Goal: Information Seeking & Learning: Check status

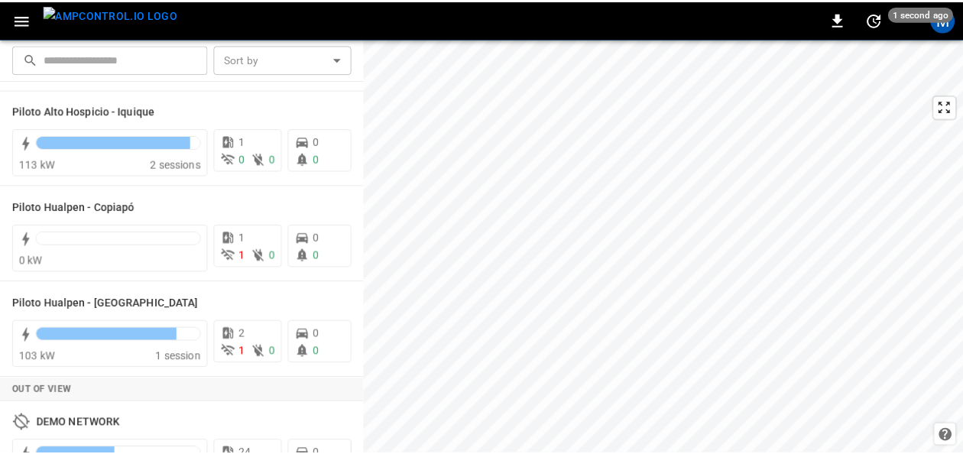
scroll to position [115, 0]
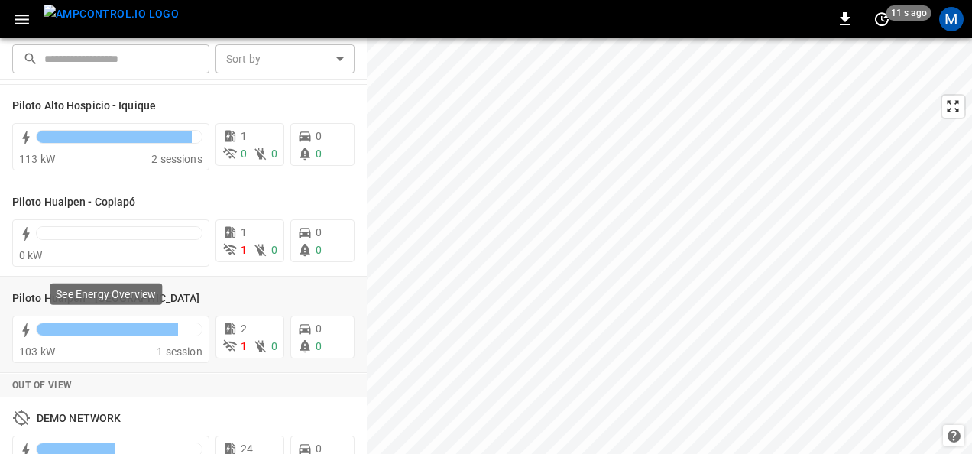
click at [96, 299] on p "See Energy Overview" at bounding box center [106, 293] width 100 height 15
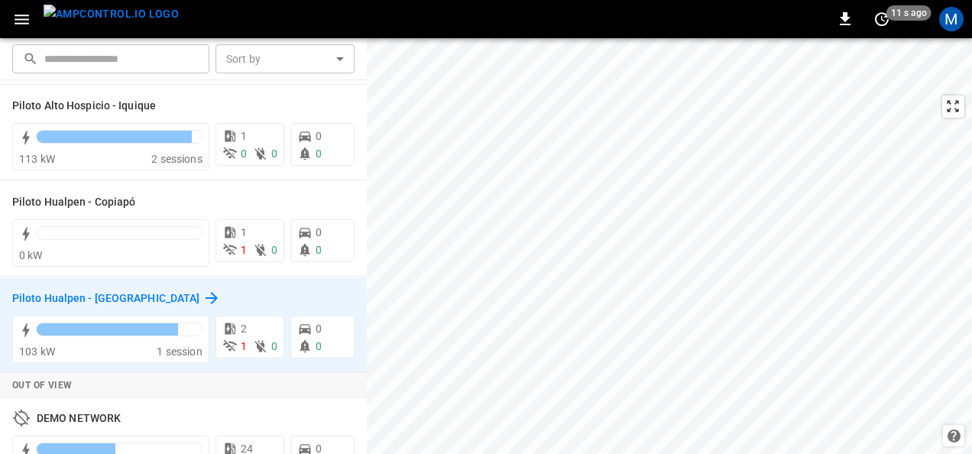
click at [110, 290] on h6 "Piloto Hualpen - [GEOGRAPHIC_DATA]" at bounding box center [105, 298] width 187 height 17
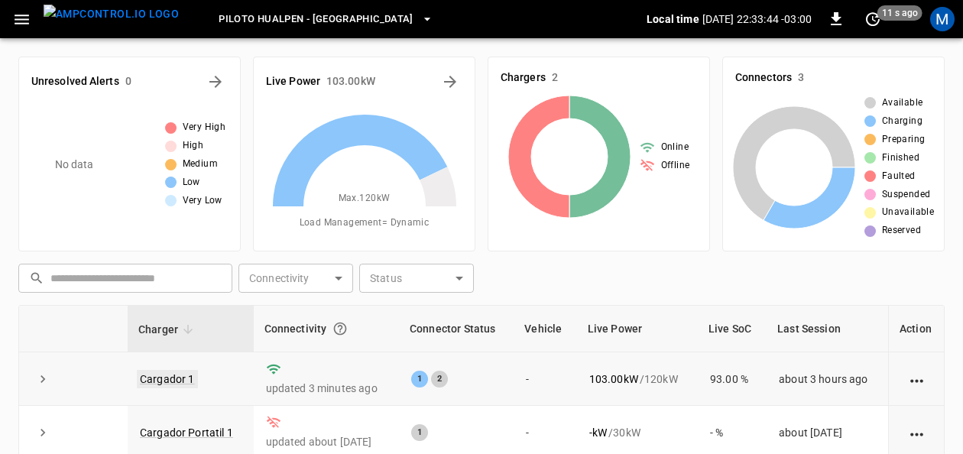
click at [181, 374] on link "Cargador 1" at bounding box center [167, 379] width 61 height 18
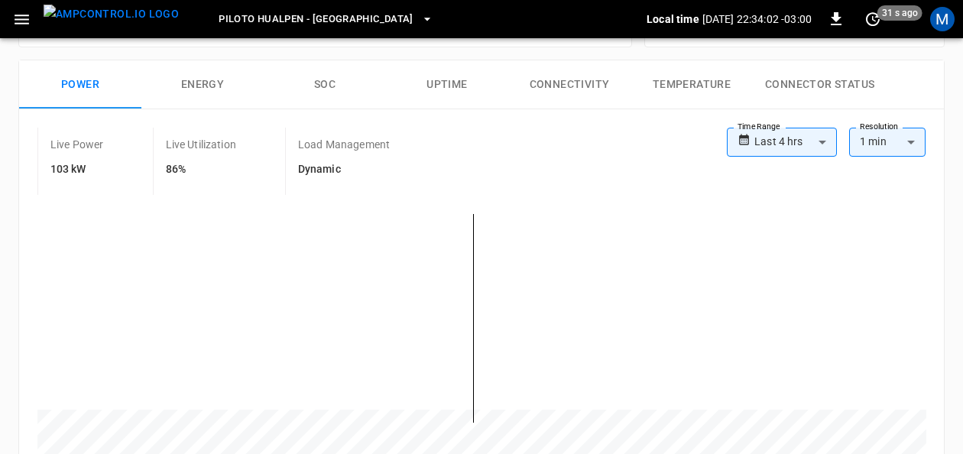
scroll to position [218, 0]
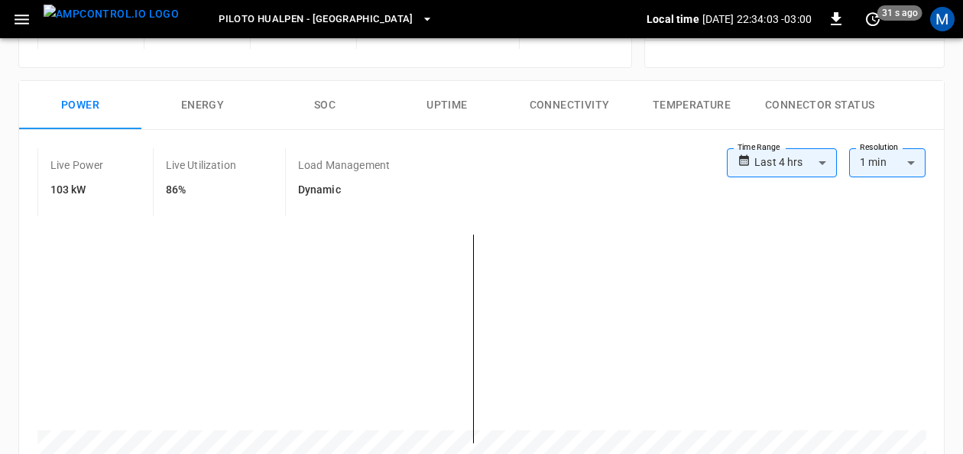
click at [325, 105] on button "SOC" at bounding box center [325, 105] width 122 height 49
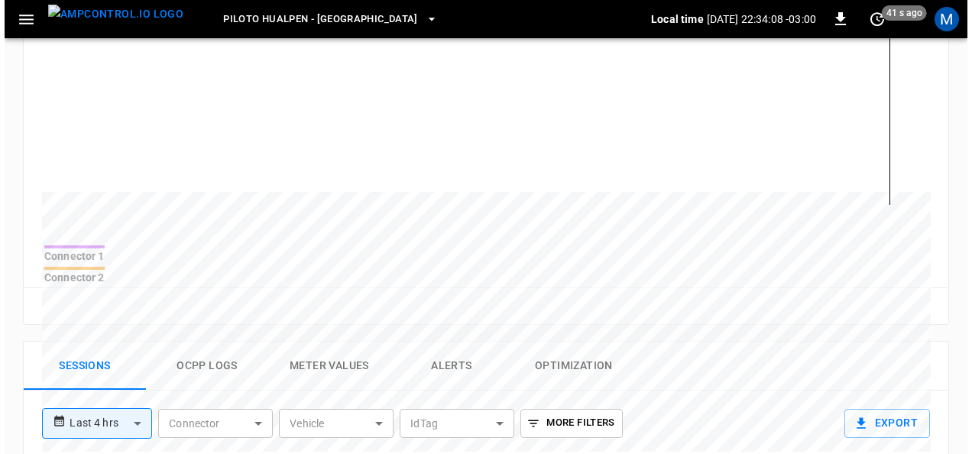
scroll to position [0, 0]
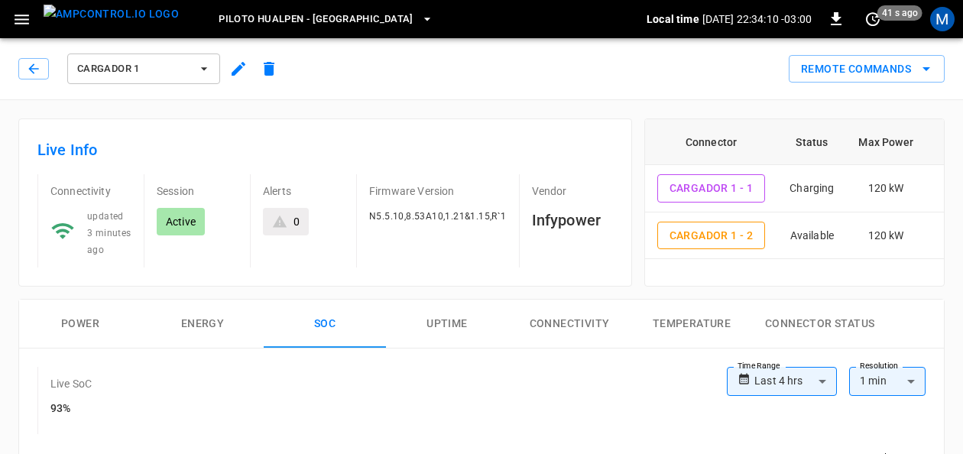
click at [419, 17] on icon "button" at bounding box center [426, 18] width 15 height 15
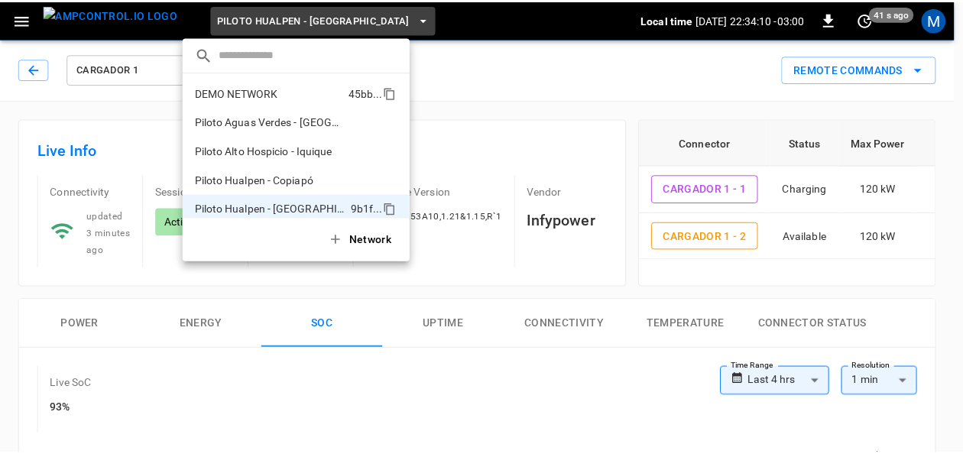
scroll to position [12, 0]
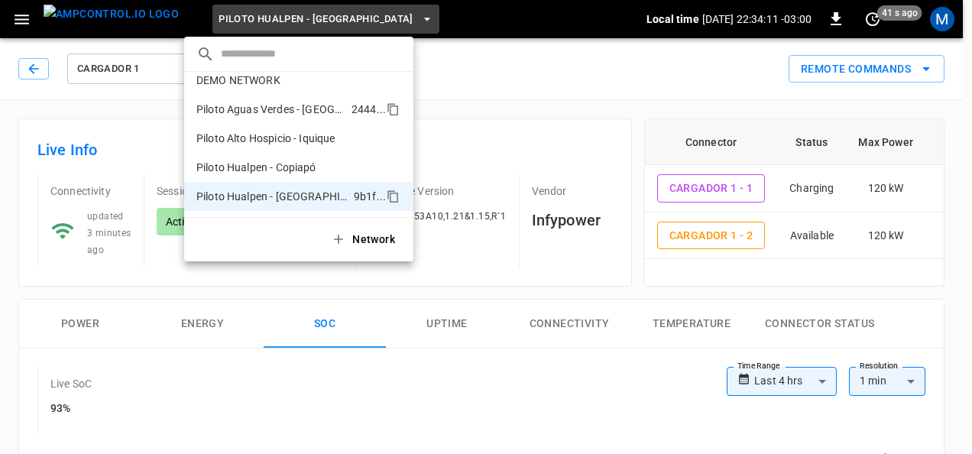
click at [321, 105] on p "Piloto Aguas Verdes - [GEOGRAPHIC_DATA]" at bounding box center [270, 109] width 149 height 15
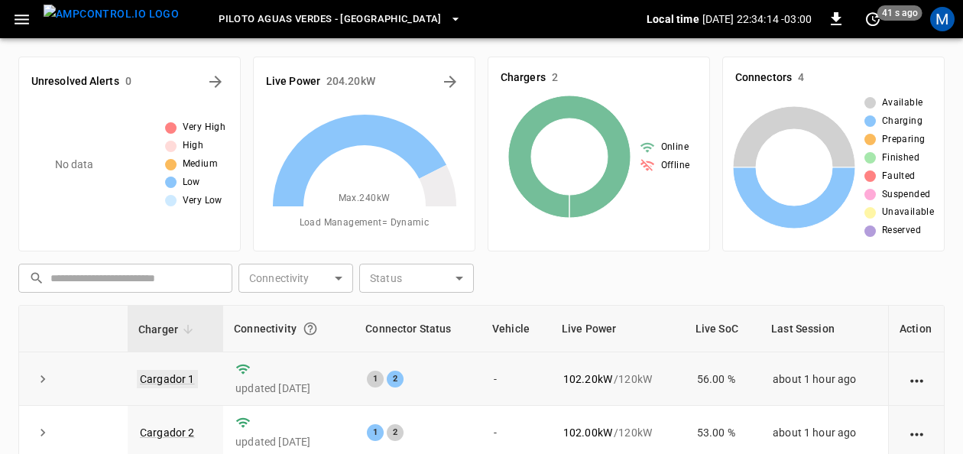
click at [170, 380] on link "Cargador 1" at bounding box center [167, 379] width 61 height 18
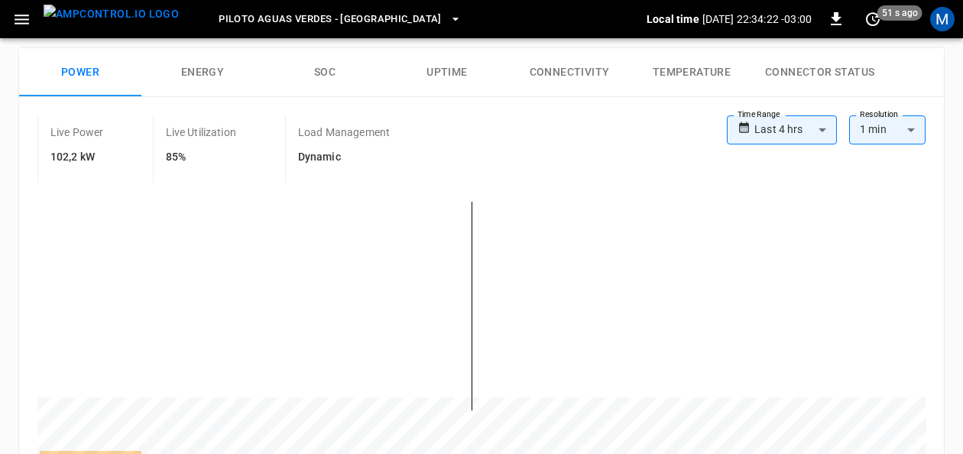
scroll to position [232, 0]
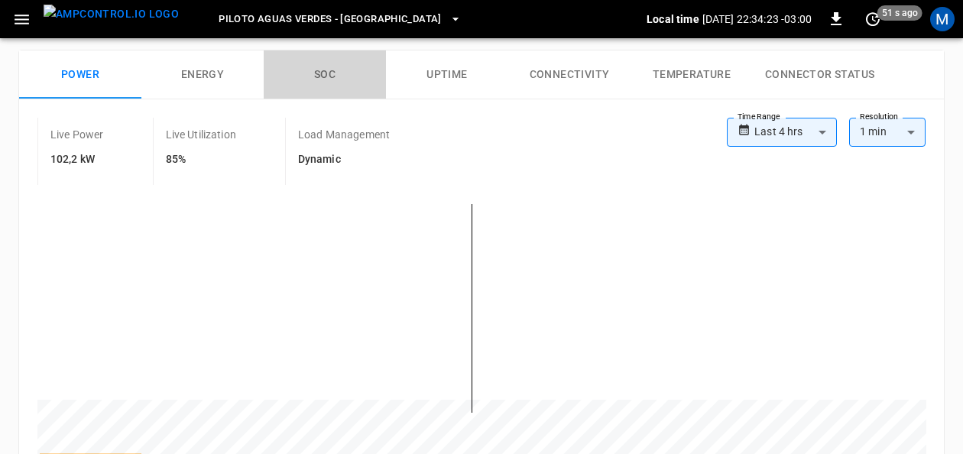
click at [325, 63] on button "SOC" at bounding box center [325, 74] width 122 height 49
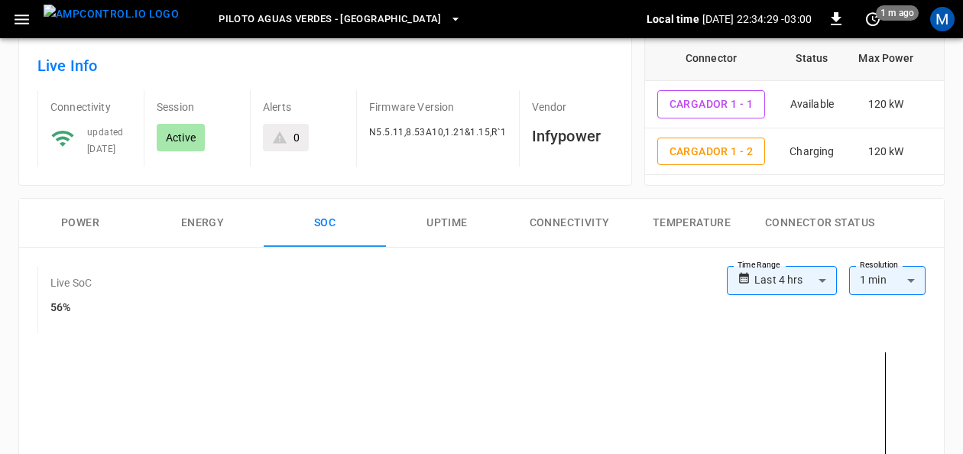
scroll to position [83, 0]
click at [554, 225] on button "Connectivity" at bounding box center [569, 224] width 122 height 49
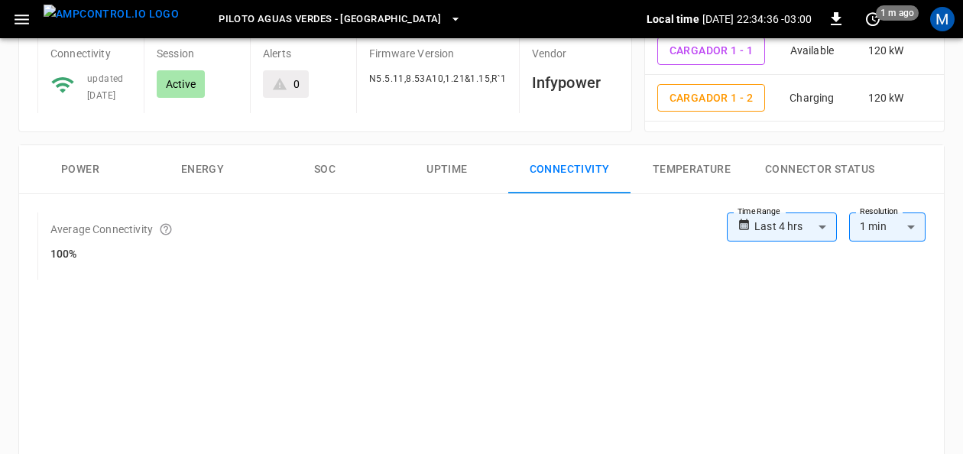
scroll to position [148, 0]
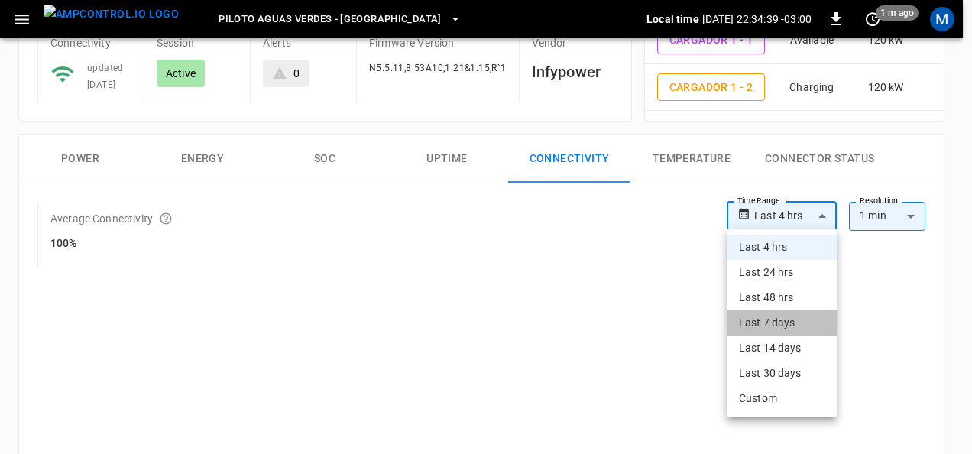
click at [782, 328] on li "Last 7 days" at bounding box center [781, 322] width 110 height 25
type input "**********"
type input "***"
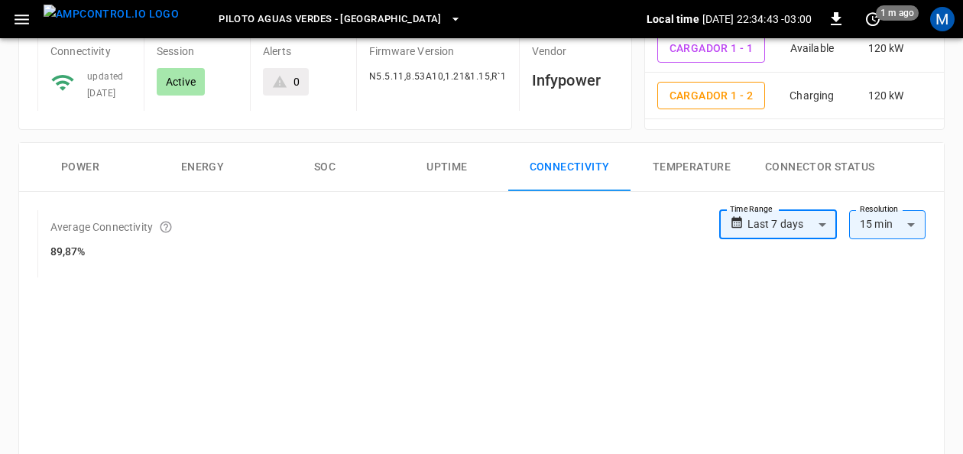
scroll to position [138, 0]
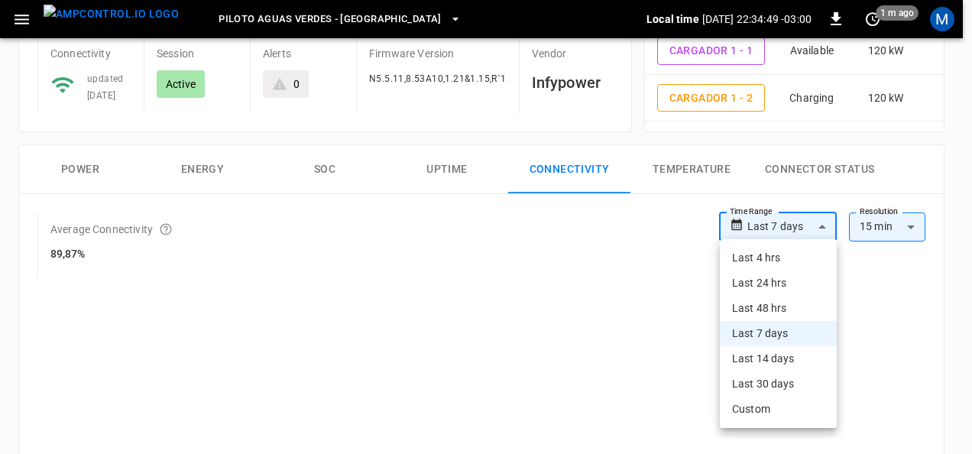
click at [776, 303] on li "Last 48 hrs" at bounding box center [778, 308] width 117 height 25
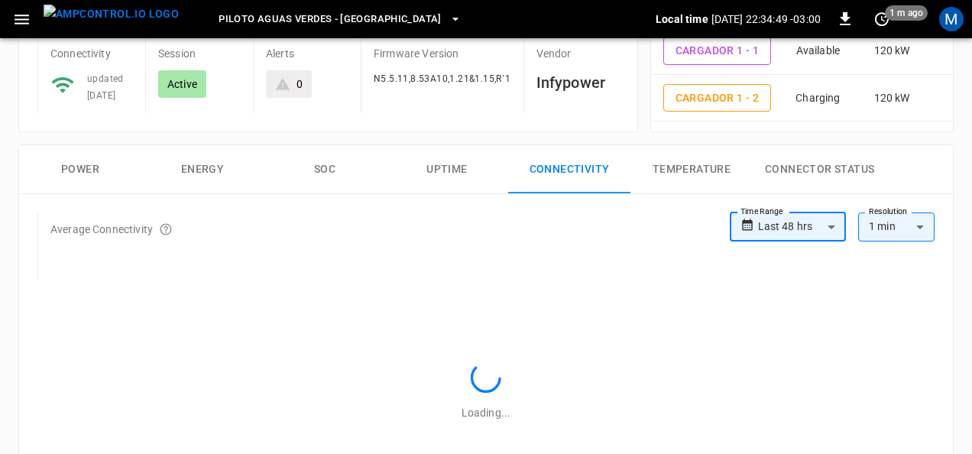
type input "**********"
type input "**"
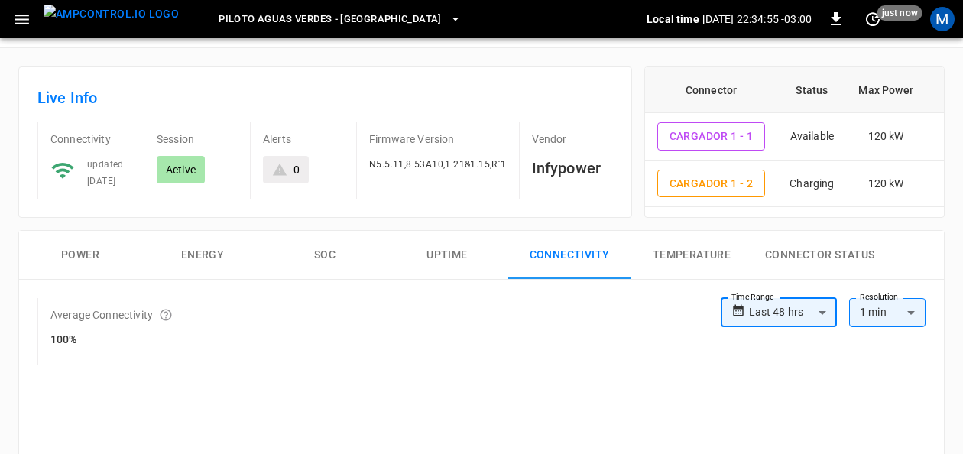
scroll to position [0, 0]
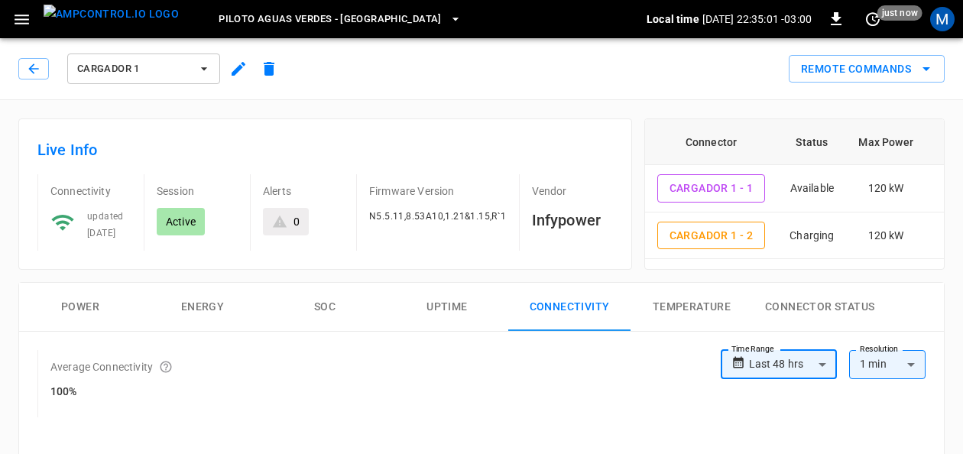
click at [208, 66] on icon "button" at bounding box center [203, 68] width 15 height 15
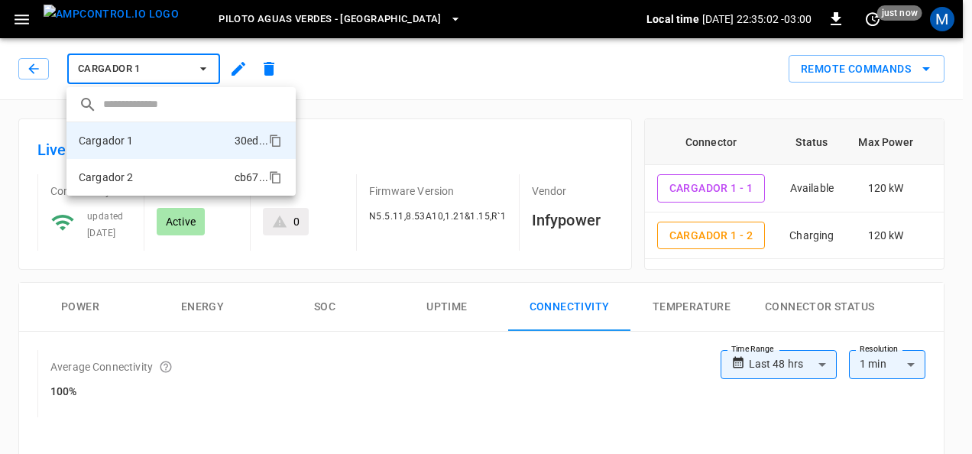
click at [148, 174] on li "Cargador 2 cb67 ..." at bounding box center [180, 177] width 229 height 37
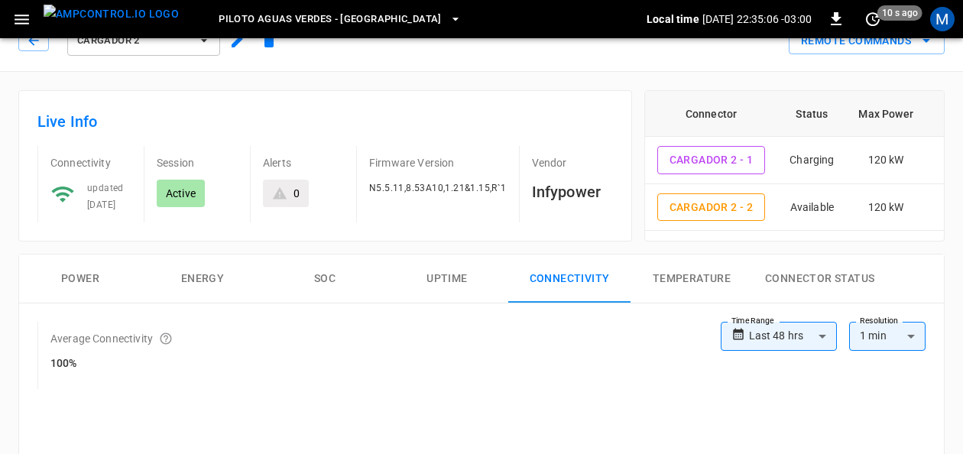
scroll to position [141, 0]
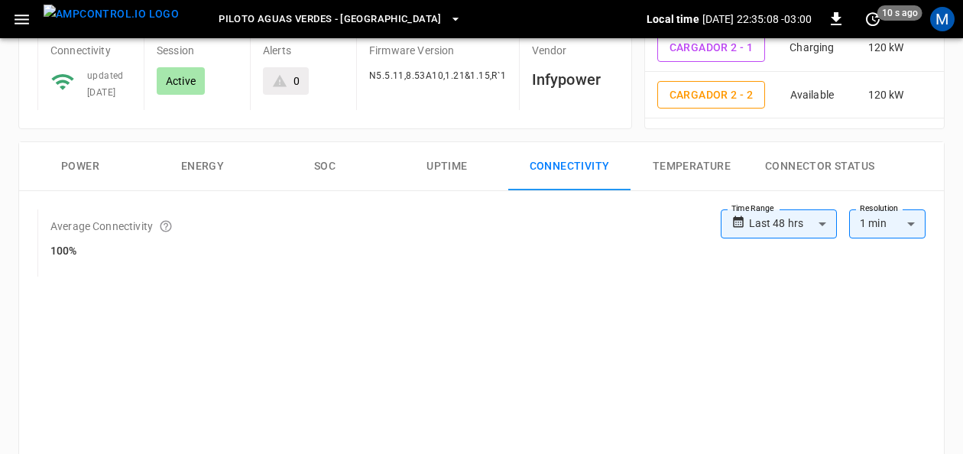
click at [78, 163] on button "Power" at bounding box center [80, 166] width 122 height 49
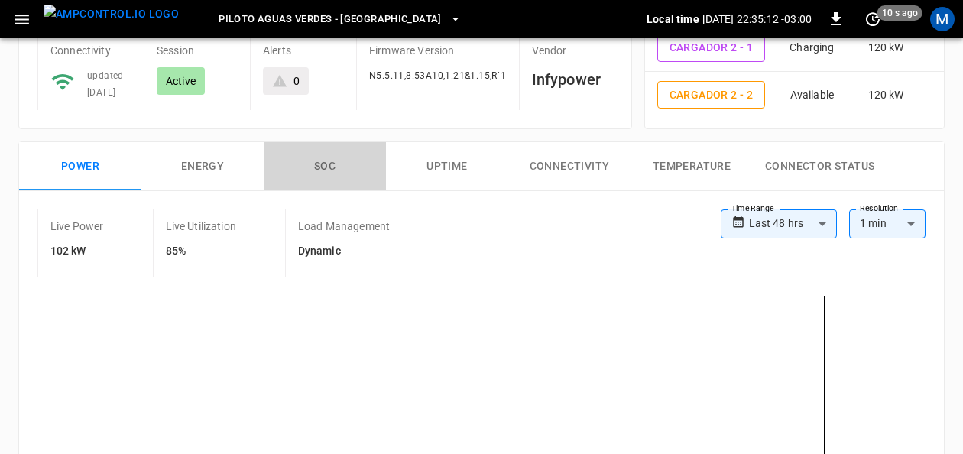
click at [335, 165] on button "SOC" at bounding box center [325, 166] width 122 height 49
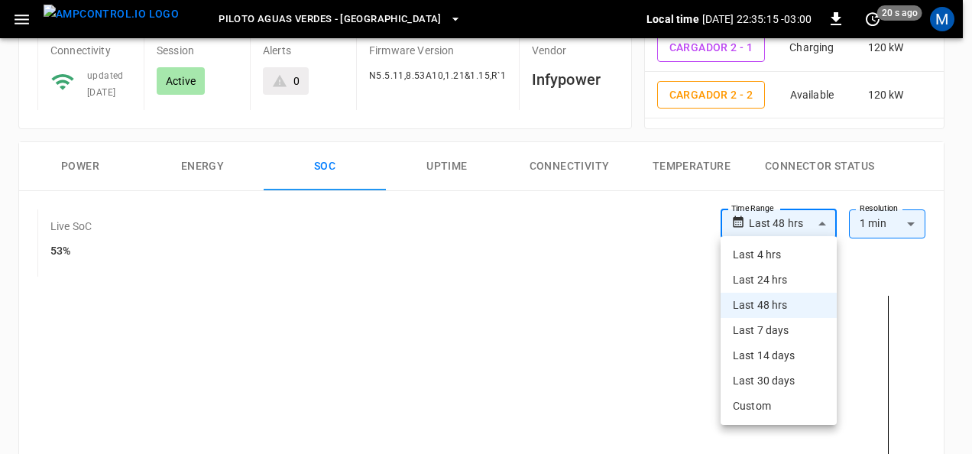
click at [785, 251] on li "Last 4 hrs" at bounding box center [778, 254] width 116 height 25
type input "**********"
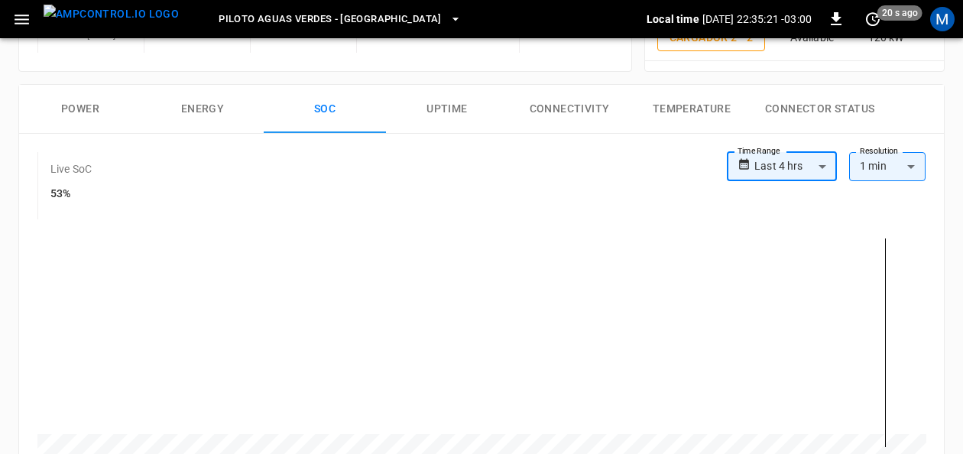
scroll to position [153, 0]
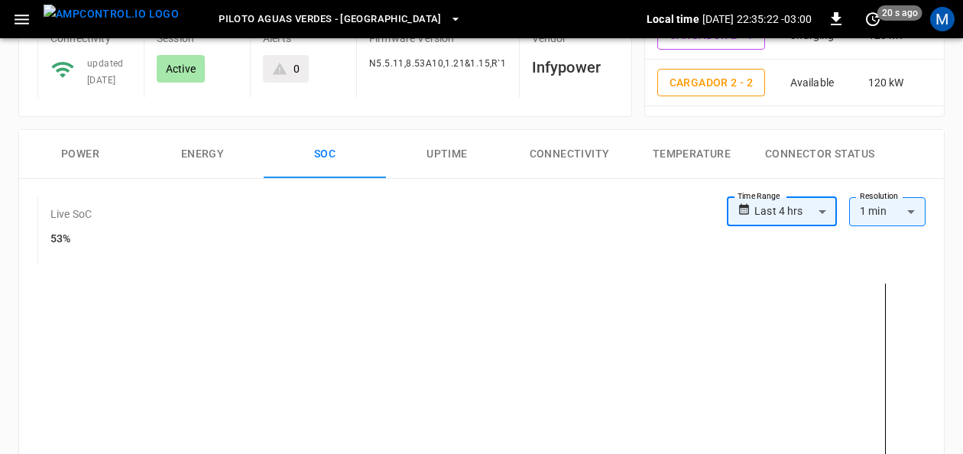
click at [73, 148] on button "Power" at bounding box center [80, 154] width 122 height 49
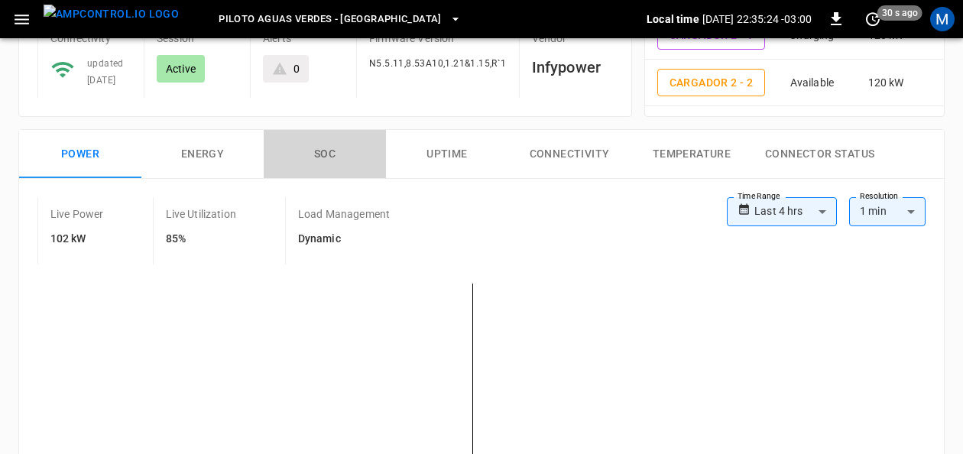
click at [334, 153] on button "SOC" at bounding box center [325, 154] width 122 height 49
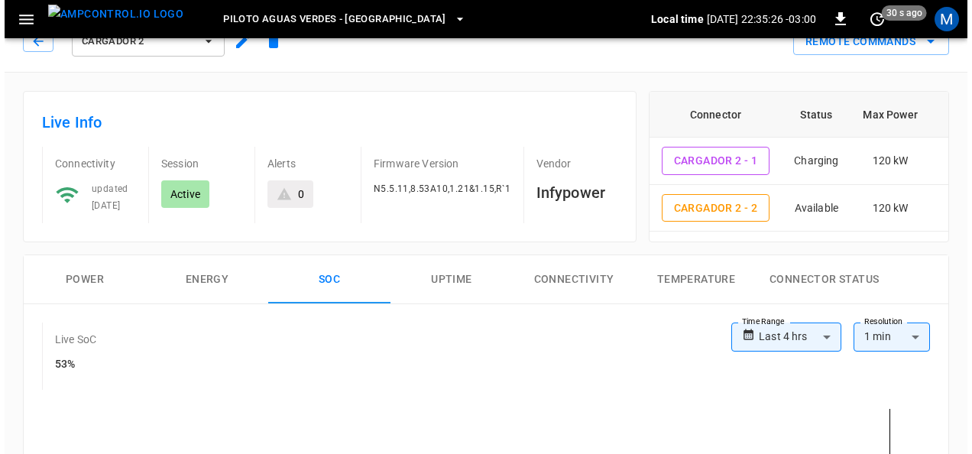
scroll to position [0, 0]
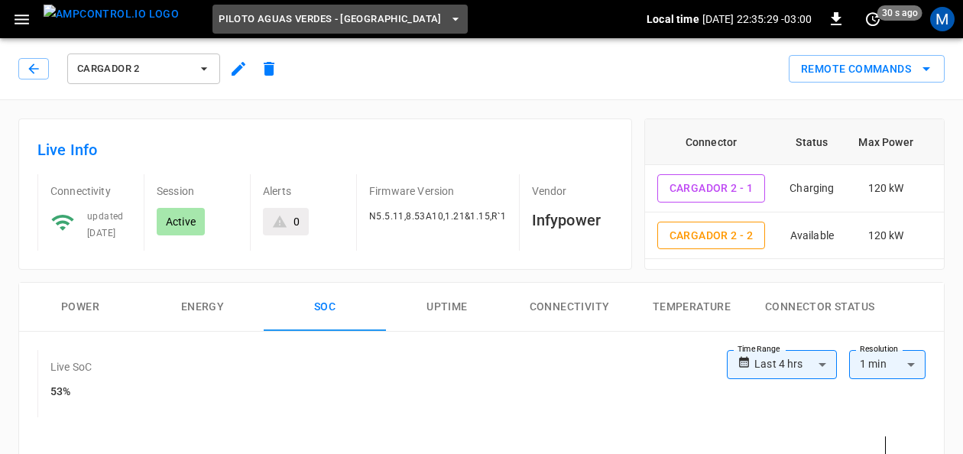
click at [448, 14] on icon "button" at bounding box center [455, 18] width 15 height 15
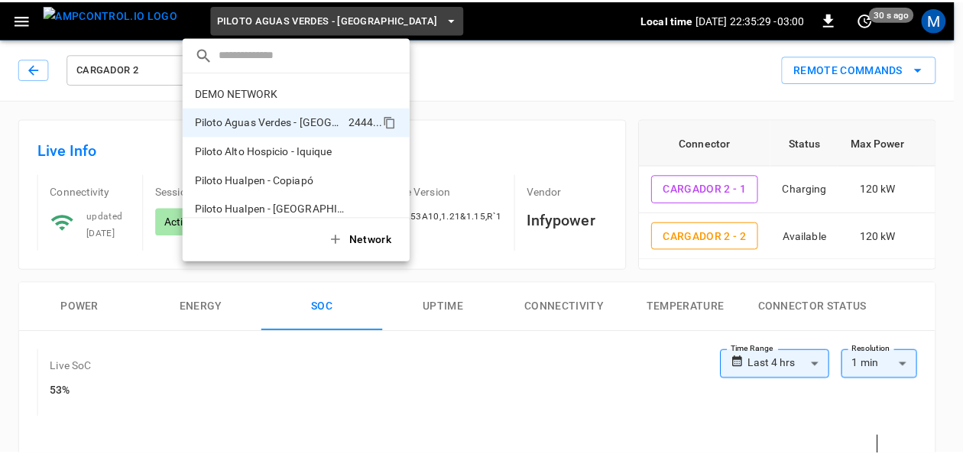
scroll to position [12, 0]
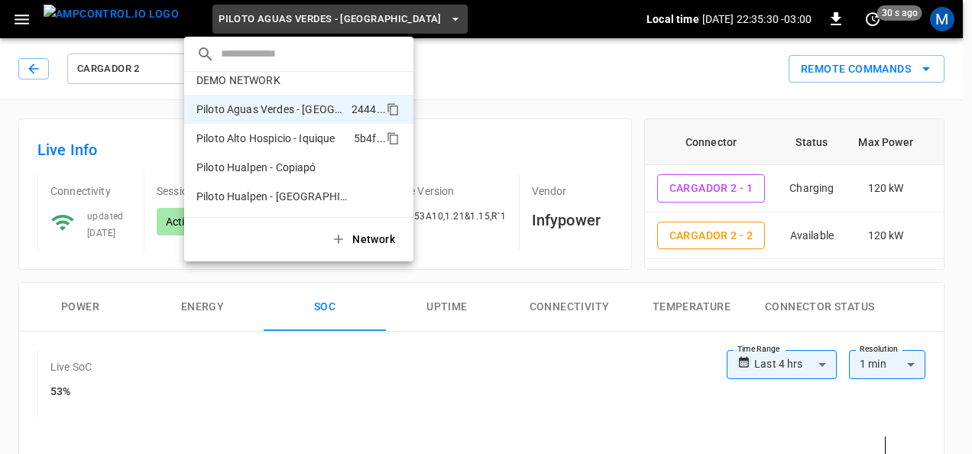
click at [320, 133] on p "Piloto Alto Hospicio - Iquique" at bounding box center [271, 138] width 151 height 15
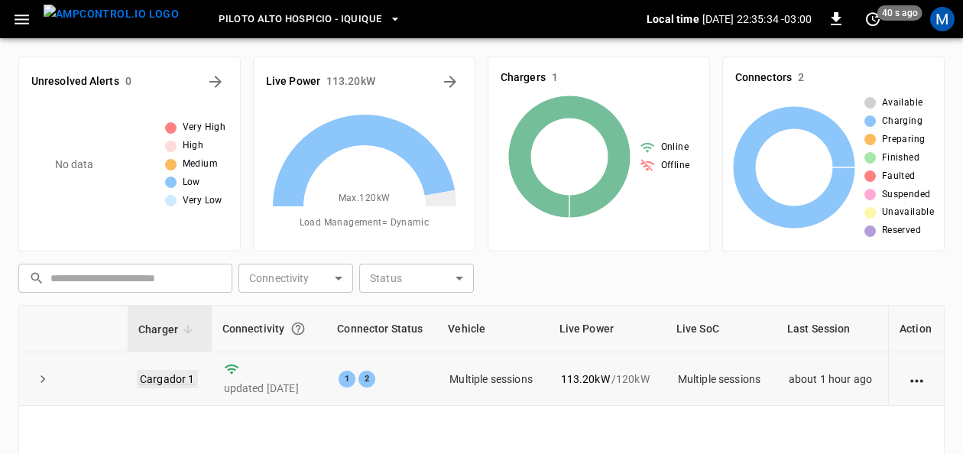
click at [167, 377] on link "Cargador 1" at bounding box center [167, 379] width 61 height 18
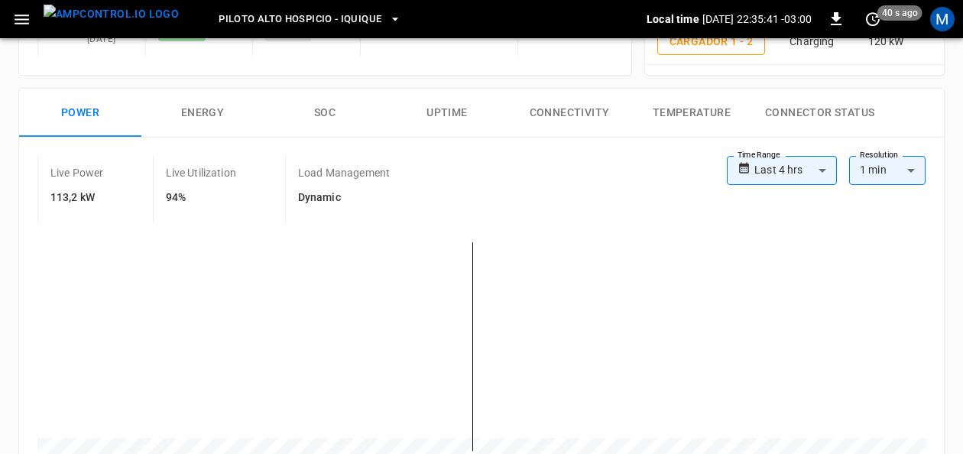
scroll to position [212, 0]
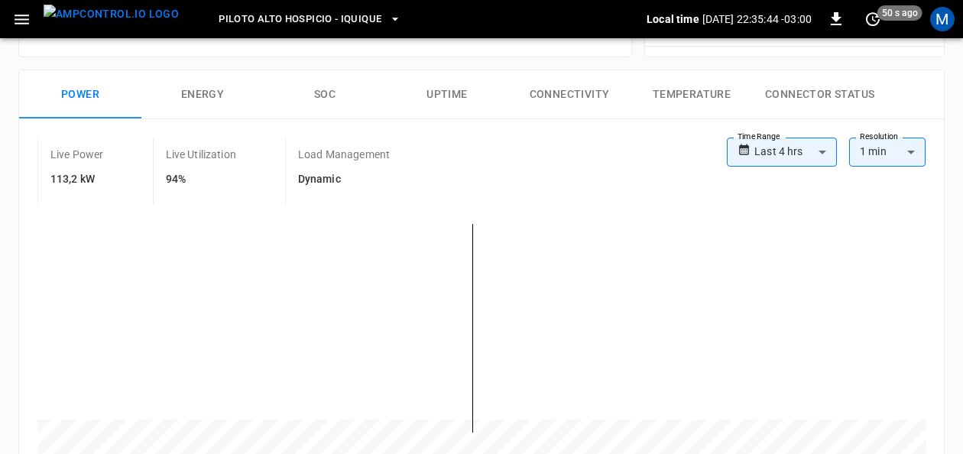
click at [329, 92] on button "SOC" at bounding box center [325, 94] width 122 height 49
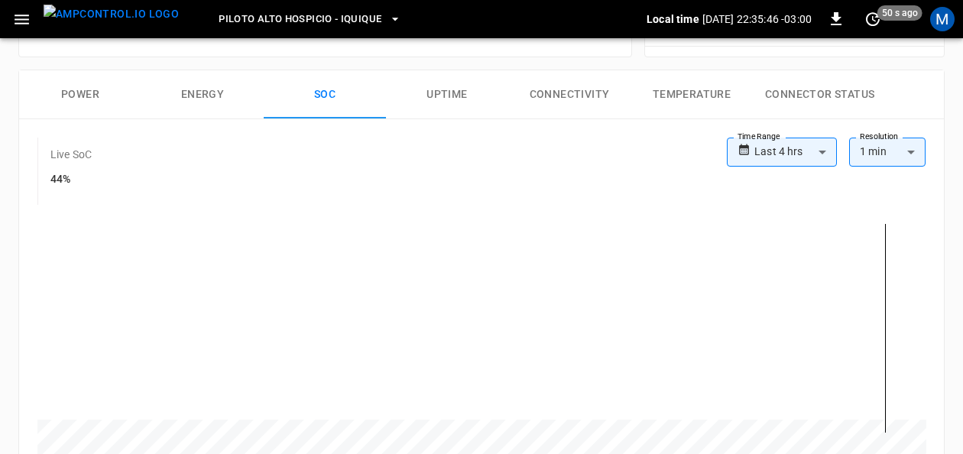
click at [458, 90] on button "Uptime" at bounding box center [447, 94] width 122 height 49
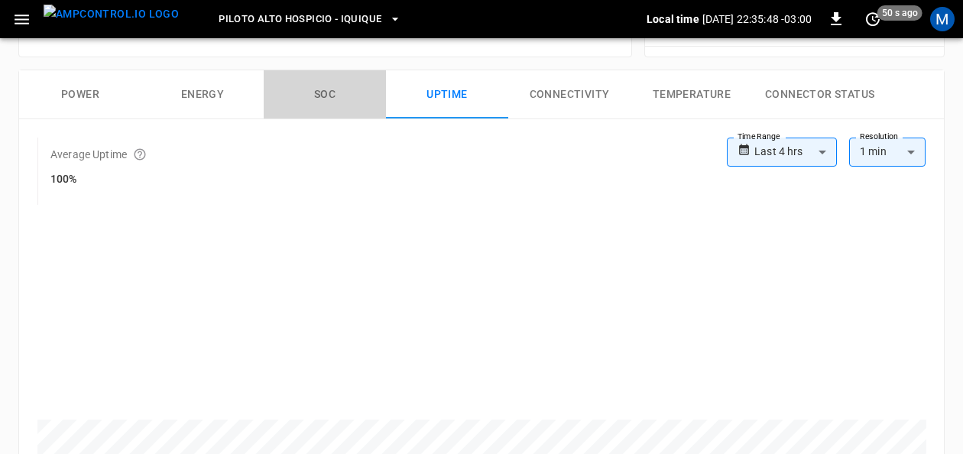
click at [328, 99] on button "SOC" at bounding box center [325, 94] width 122 height 49
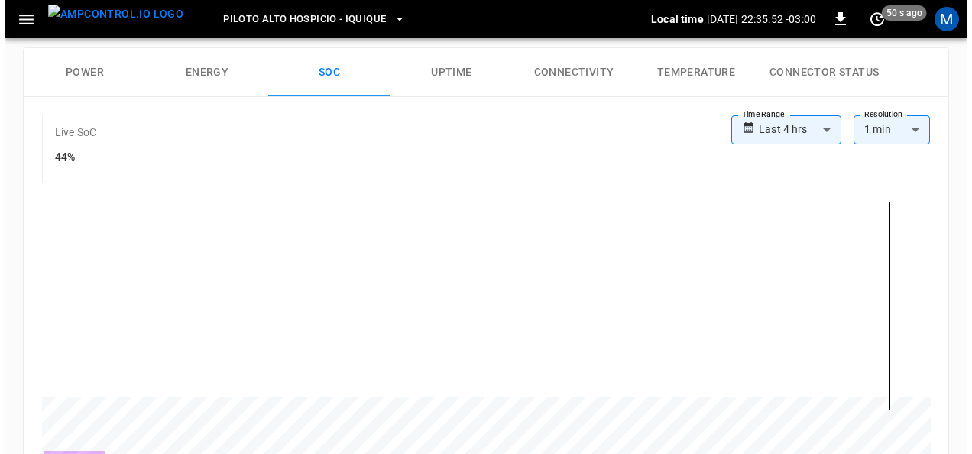
scroll to position [0, 0]
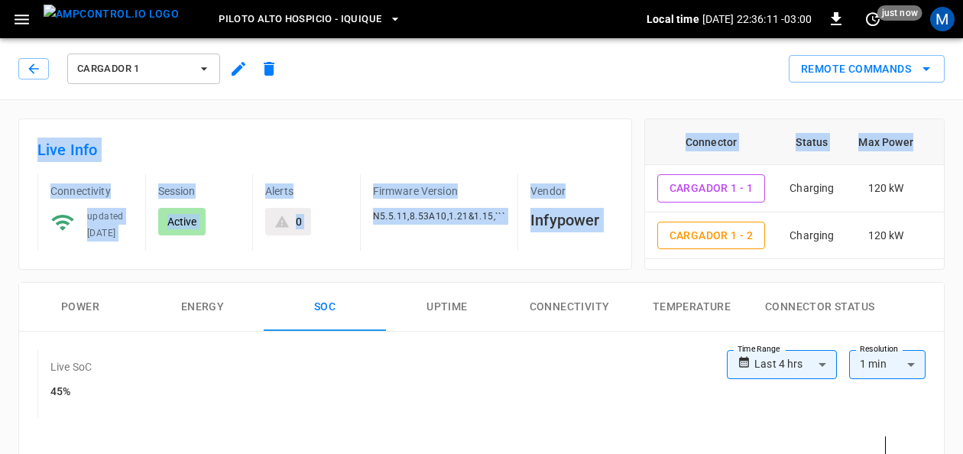
drag, startPoint x: 960, startPoint y: 79, endPoint x: 974, endPoint y: 122, distance: 44.9
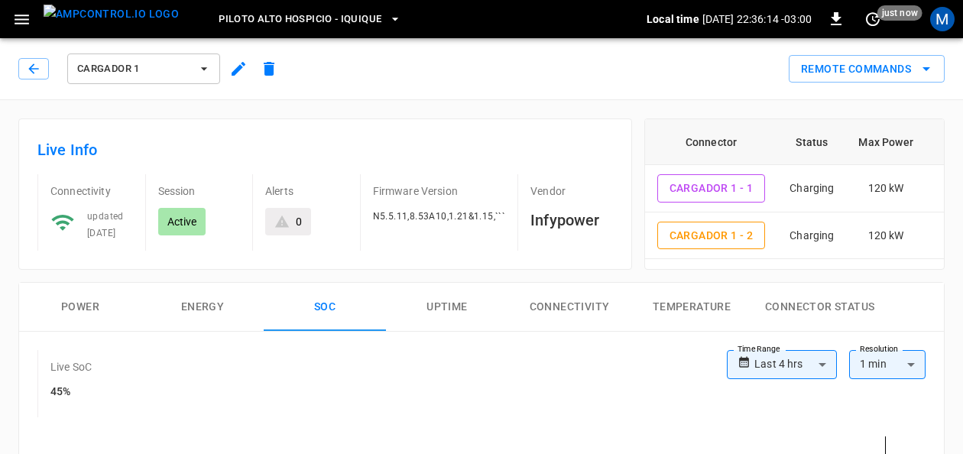
click at [455, 75] on div "Remote Commands" at bounding box center [614, 63] width 660 height 40
click at [392, 18] on icon "button" at bounding box center [395, 19] width 6 height 3
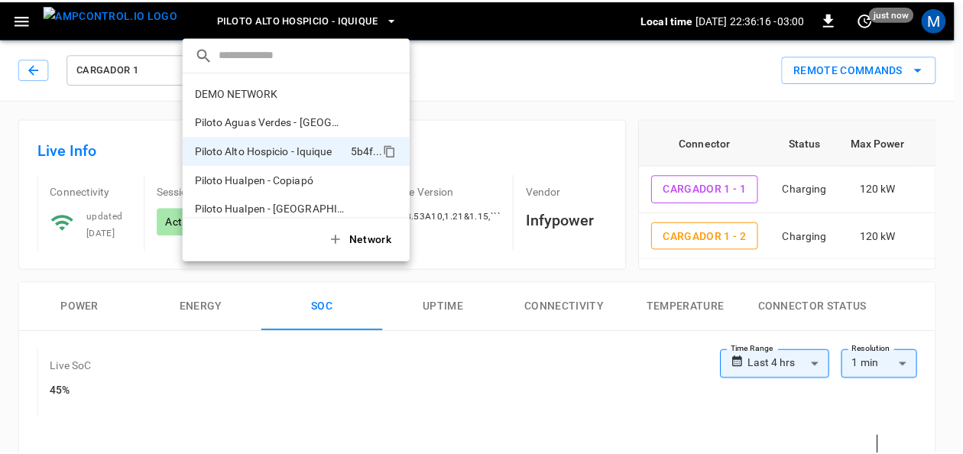
scroll to position [12, 0]
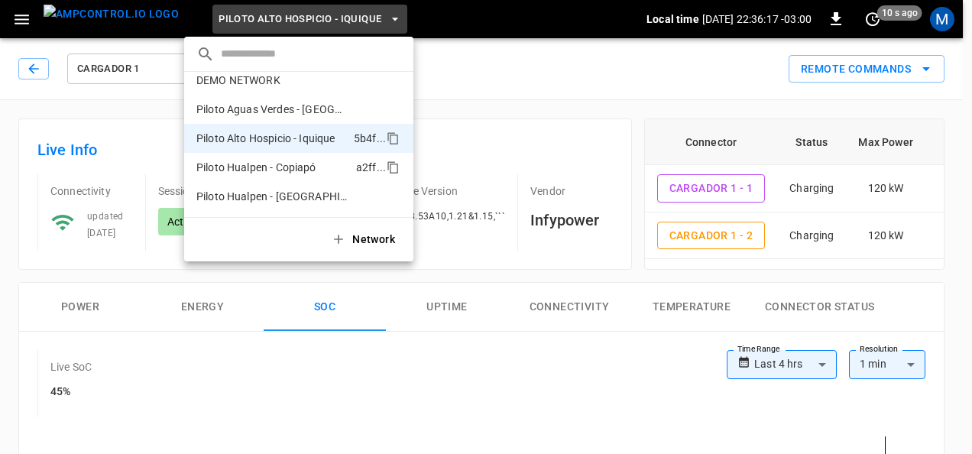
click at [302, 160] on p "Piloto Hualpen - Copiapó" at bounding box center [273, 167] width 154 height 15
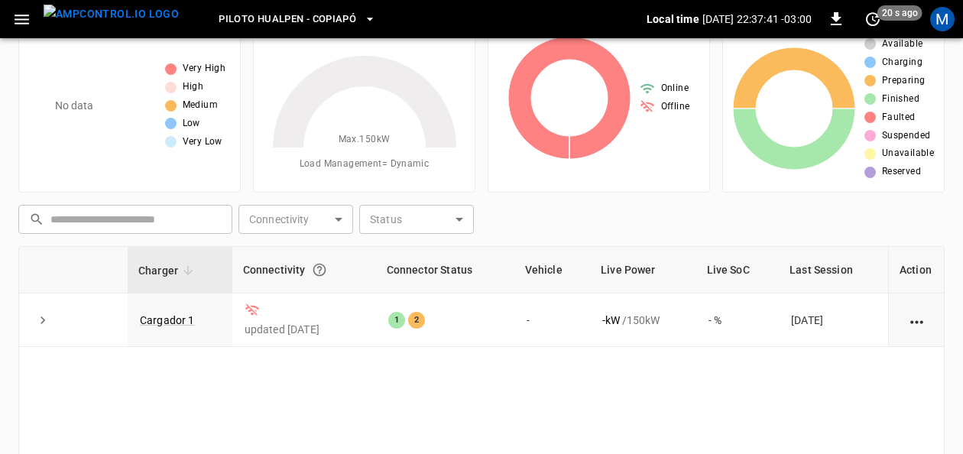
scroll to position [73, 0]
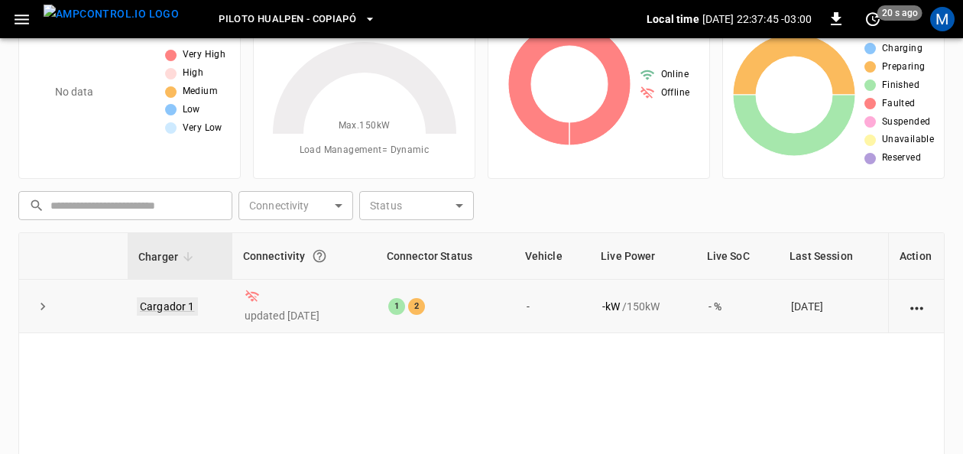
click at [179, 303] on link "Cargador 1" at bounding box center [167, 306] width 61 height 18
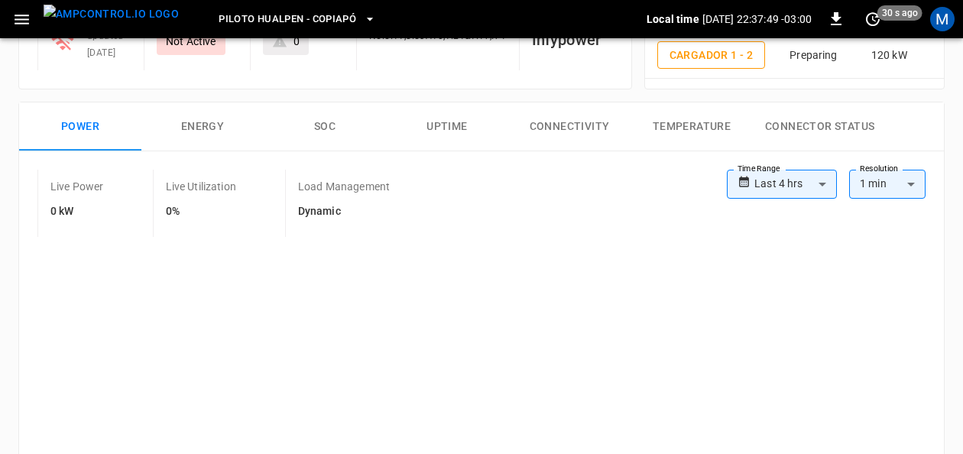
scroll to position [188, 0]
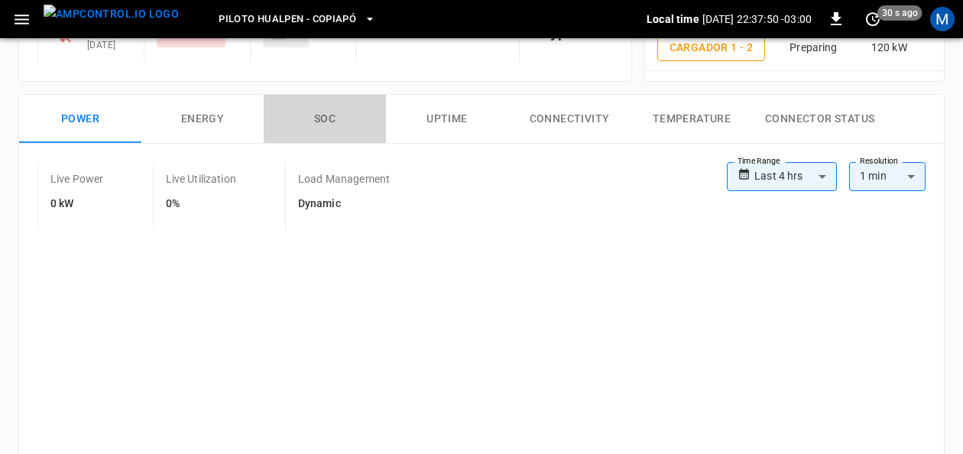
click at [331, 121] on button "SOC" at bounding box center [325, 119] width 122 height 49
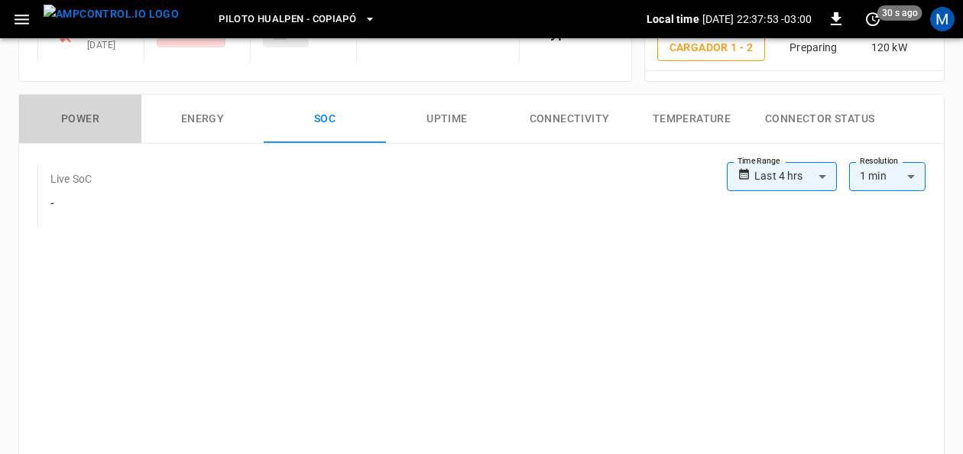
click at [101, 117] on button "Power" at bounding box center [80, 119] width 122 height 49
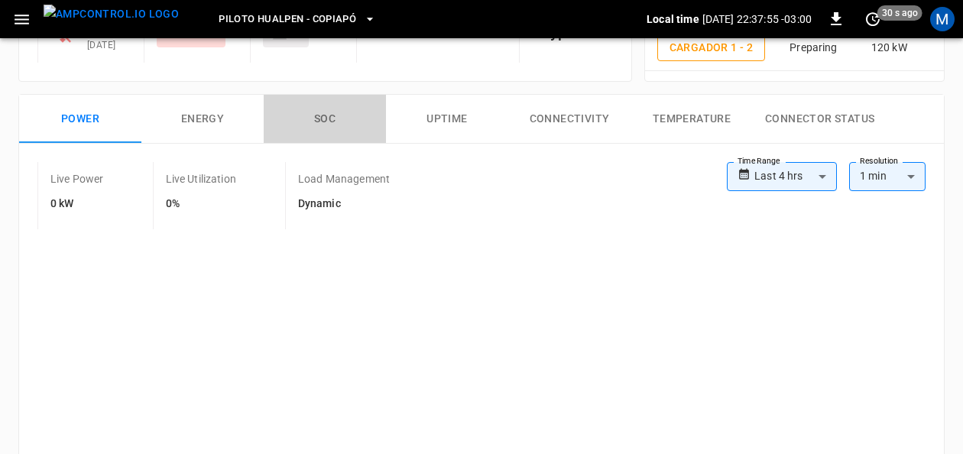
click at [321, 111] on button "SOC" at bounding box center [325, 119] width 122 height 49
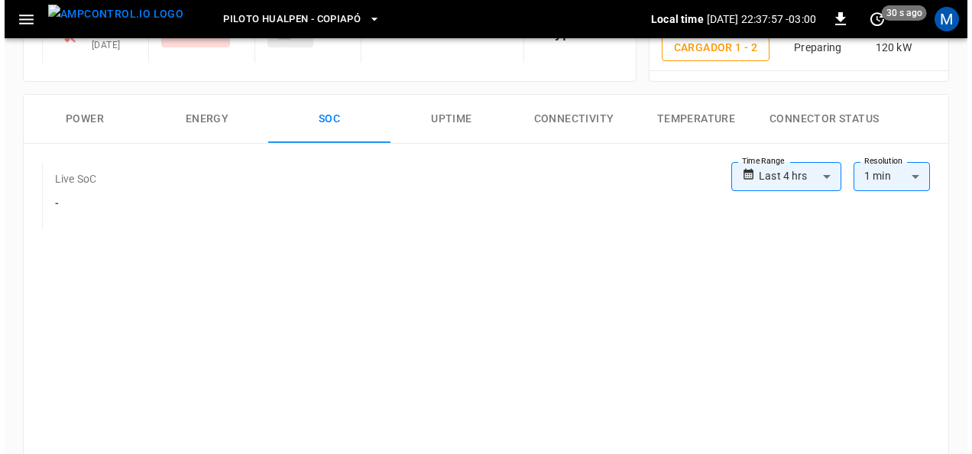
scroll to position [0, 0]
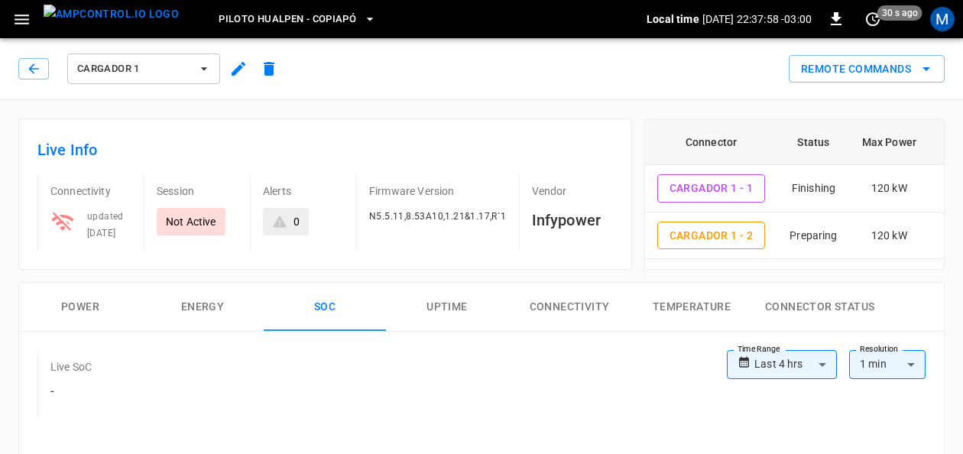
click at [362, 15] on icon "button" at bounding box center [369, 18] width 15 height 15
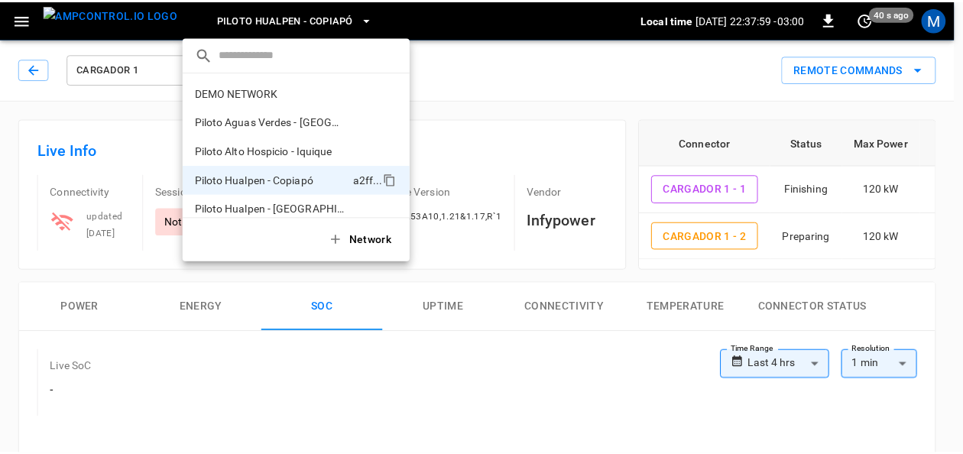
scroll to position [12, 0]
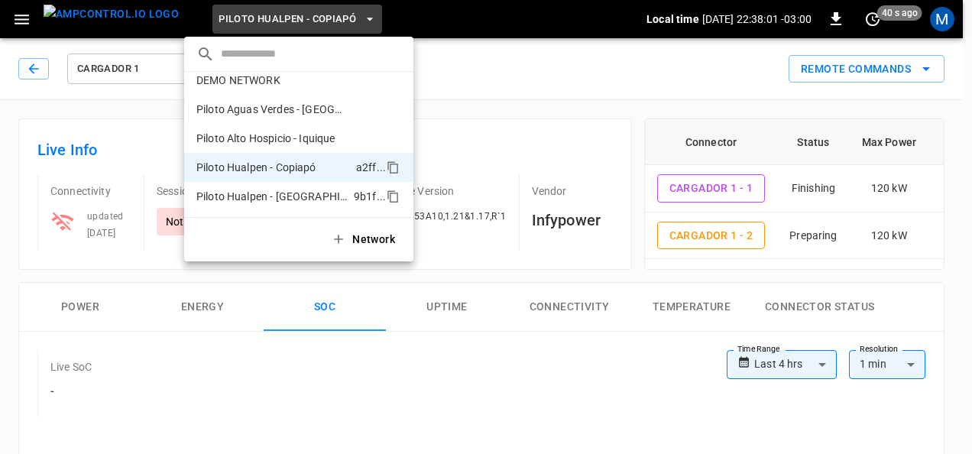
click at [306, 197] on p "Piloto Hualpen - [GEOGRAPHIC_DATA]" at bounding box center [271, 196] width 151 height 15
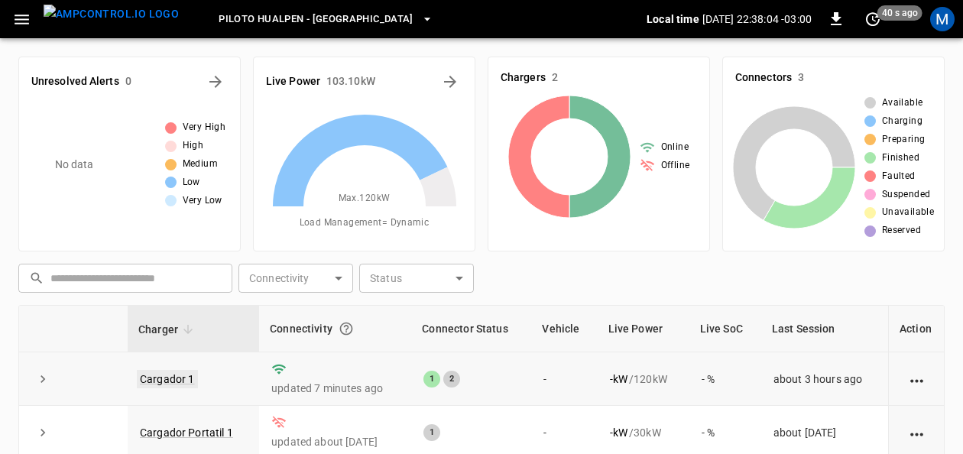
click at [180, 377] on link "Cargador 1" at bounding box center [167, 379] width 61 height 18
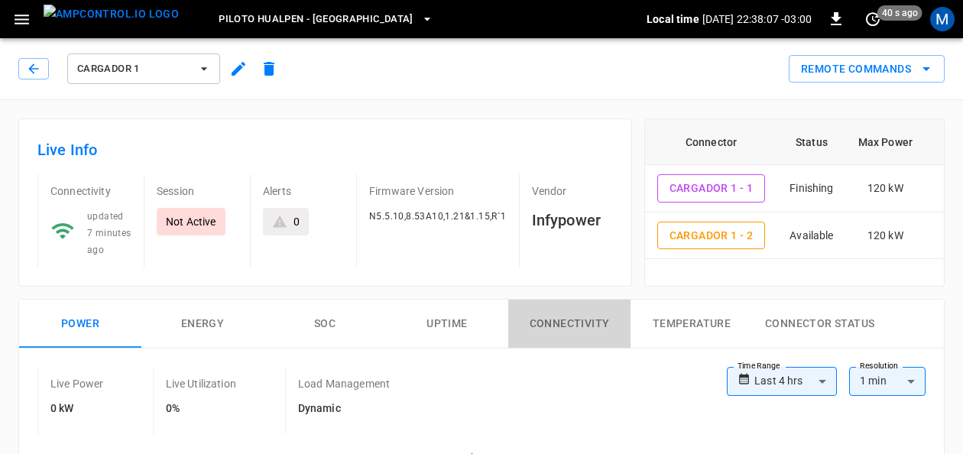
click at [587, 310] on button "Connectivity" at bounding box center [569, 323] width 122 height 49
